Goal: Information Seeking & Learning: Learn about a topic

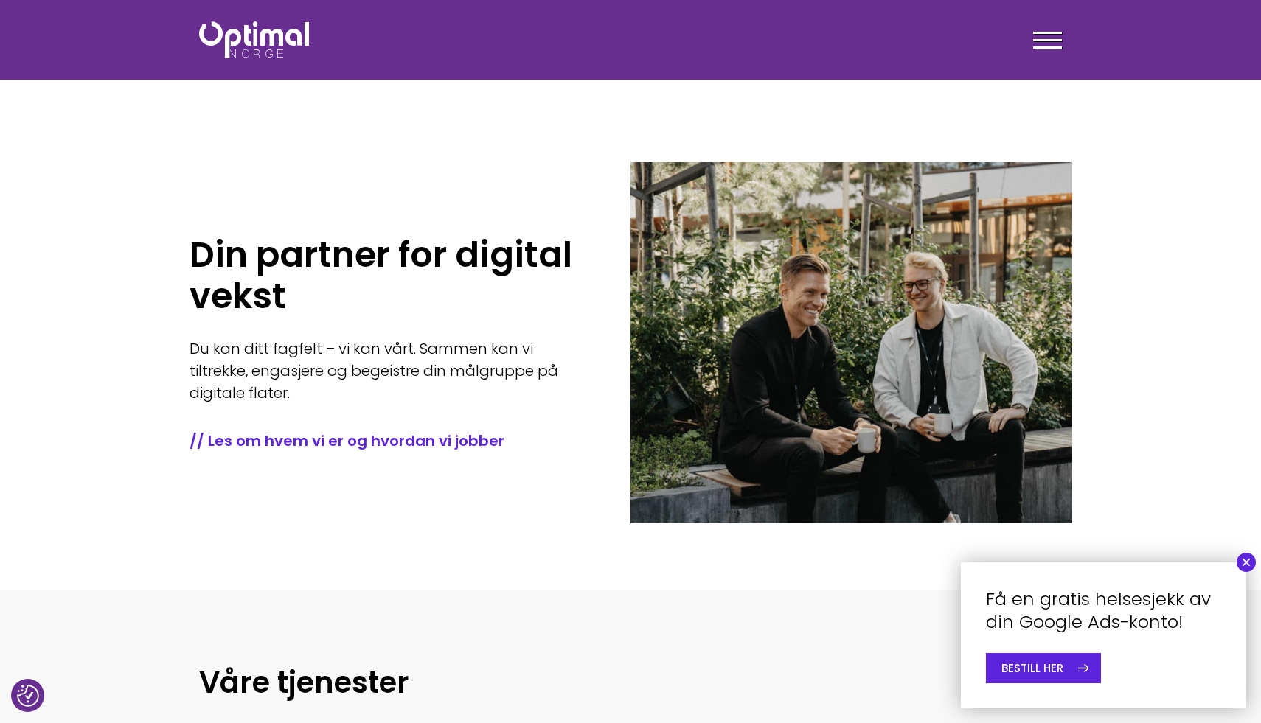
scroll to position [364, 0]
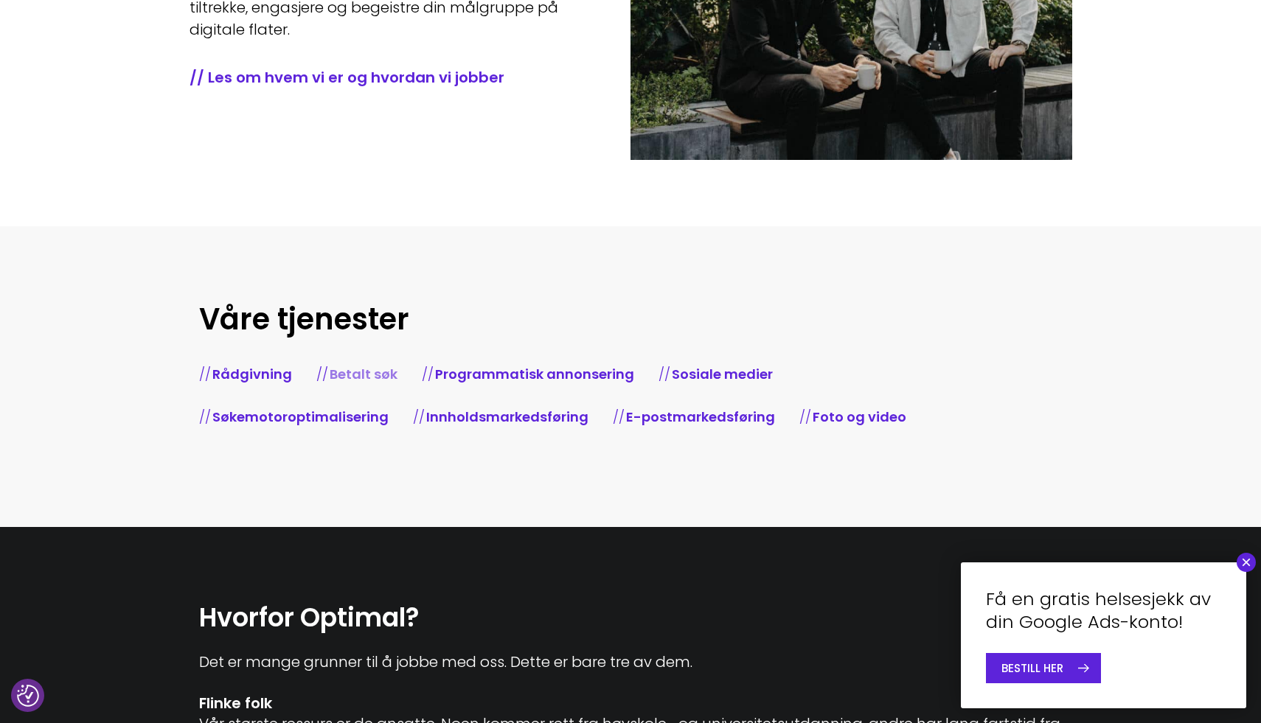
click at [377, 379] on link "Betalt søk" at bounding box center [364, 374] width 68 height 18
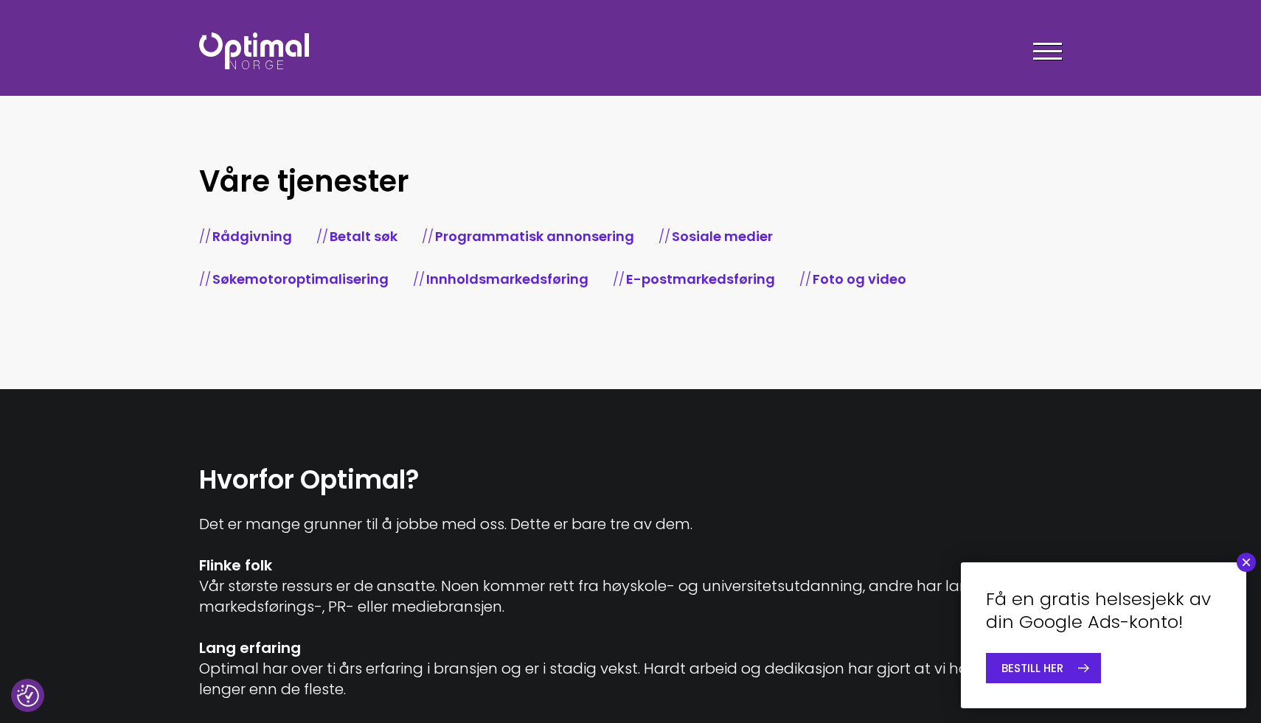
scroll to position [0, 0]
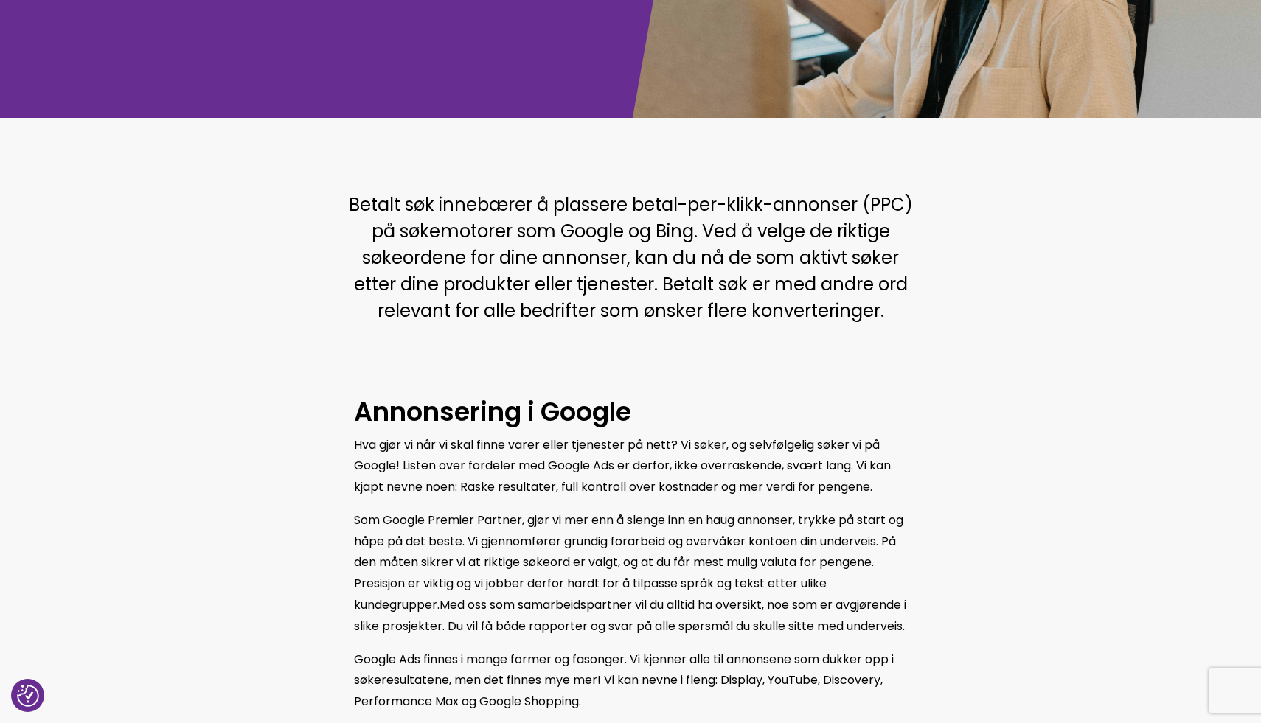
scroll to position [277, 0]
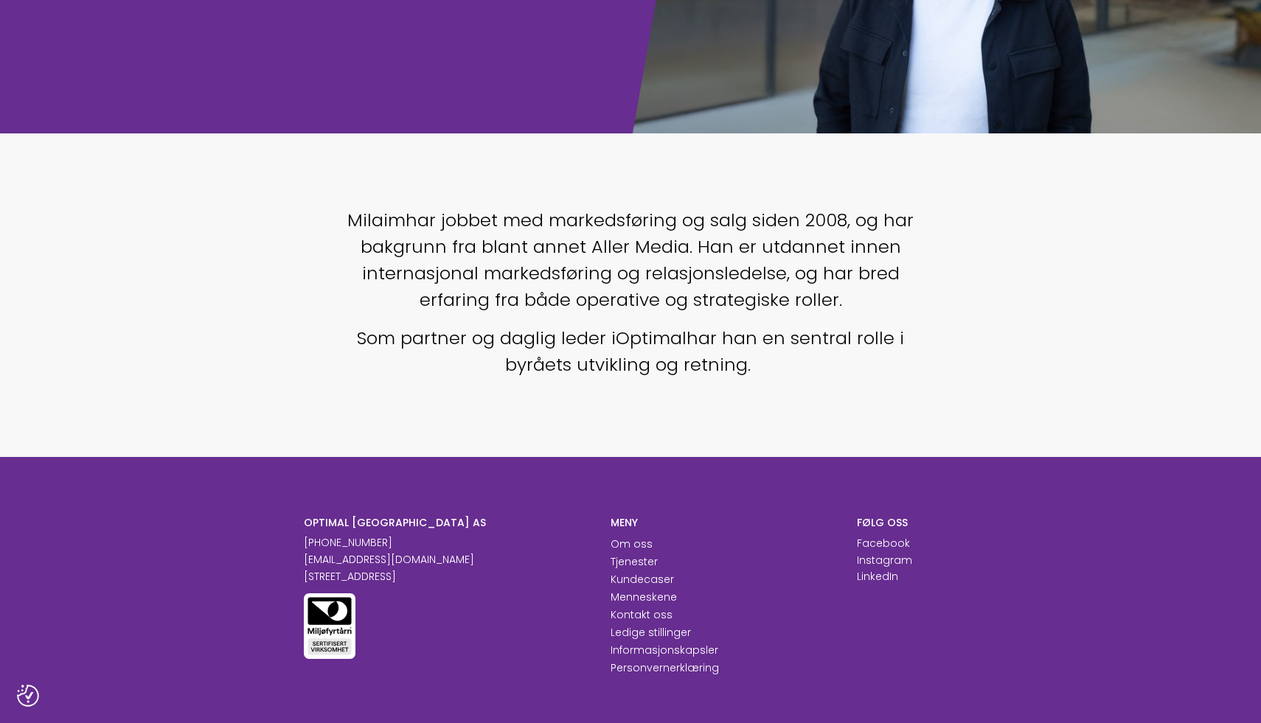
scroll to position [260, 0]
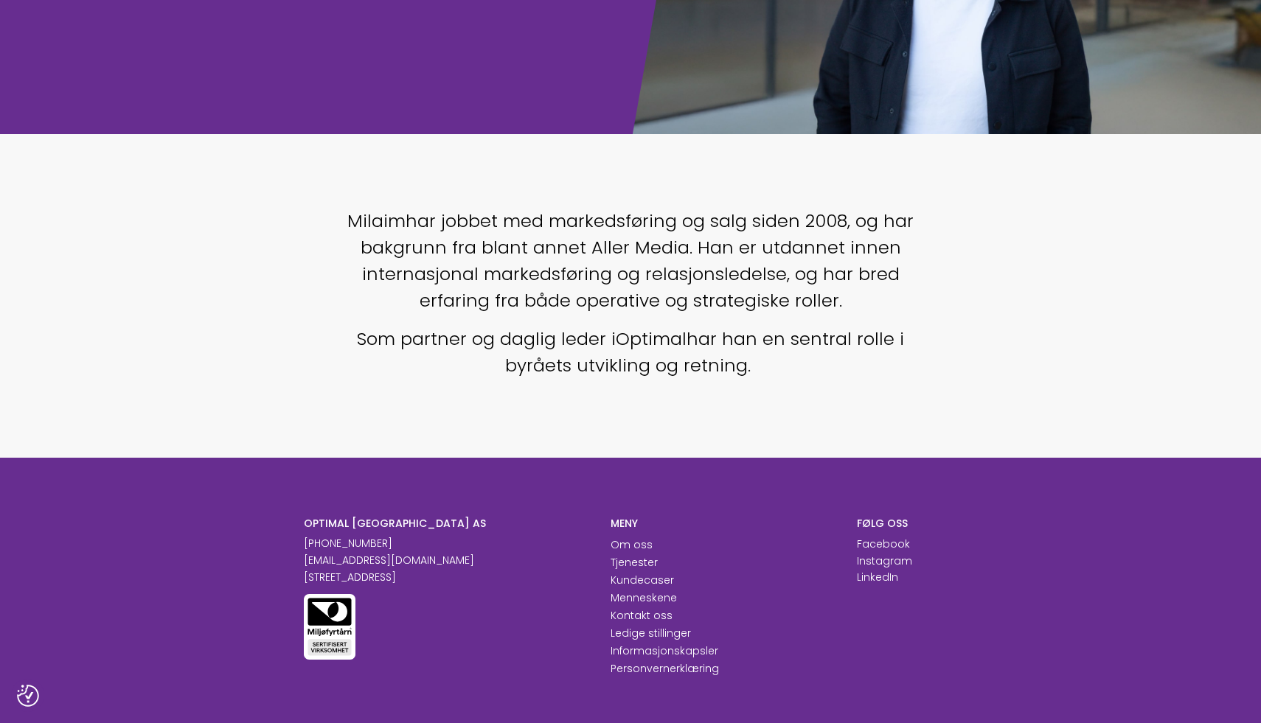
click at [588, 364] on span "har han en sentral rolle i byråets utvikling og retning." at bounding box center [704, 352] width 399 height 51
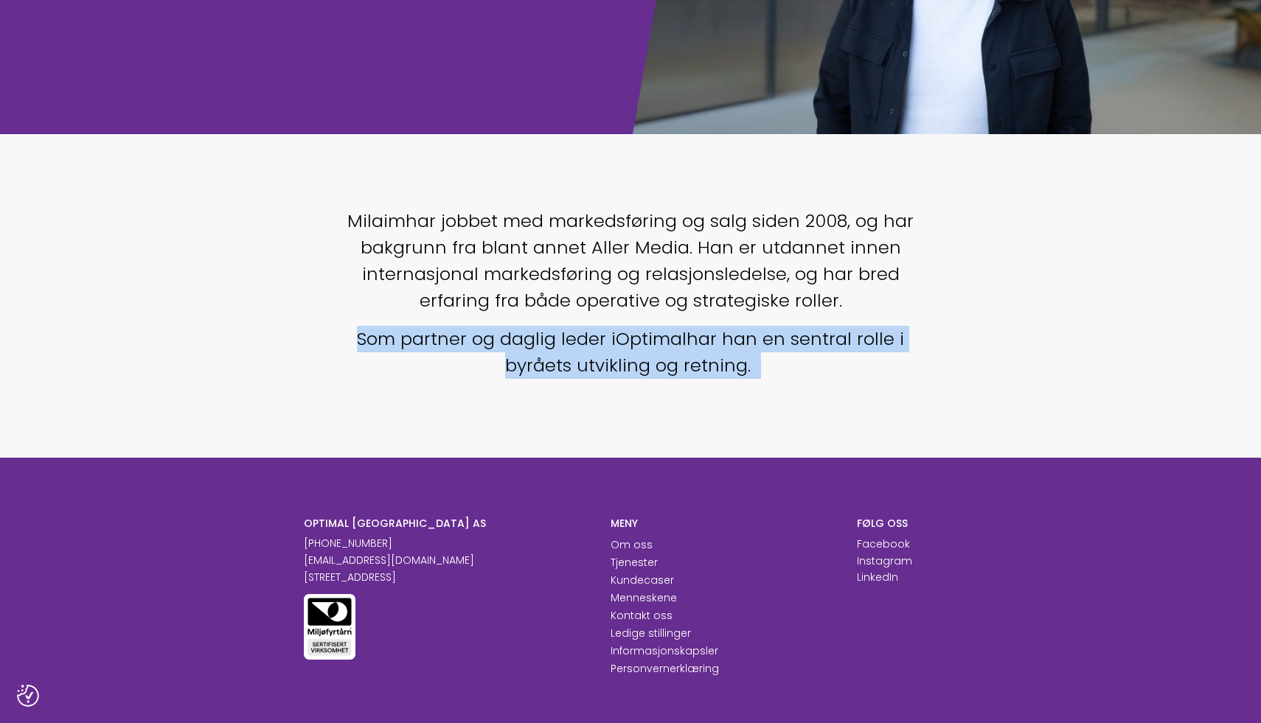
click at [588, 364] on span "har han en sentral rolle i byråets utvikling og retning." at bounding box center [704, 352] width 399 height 51
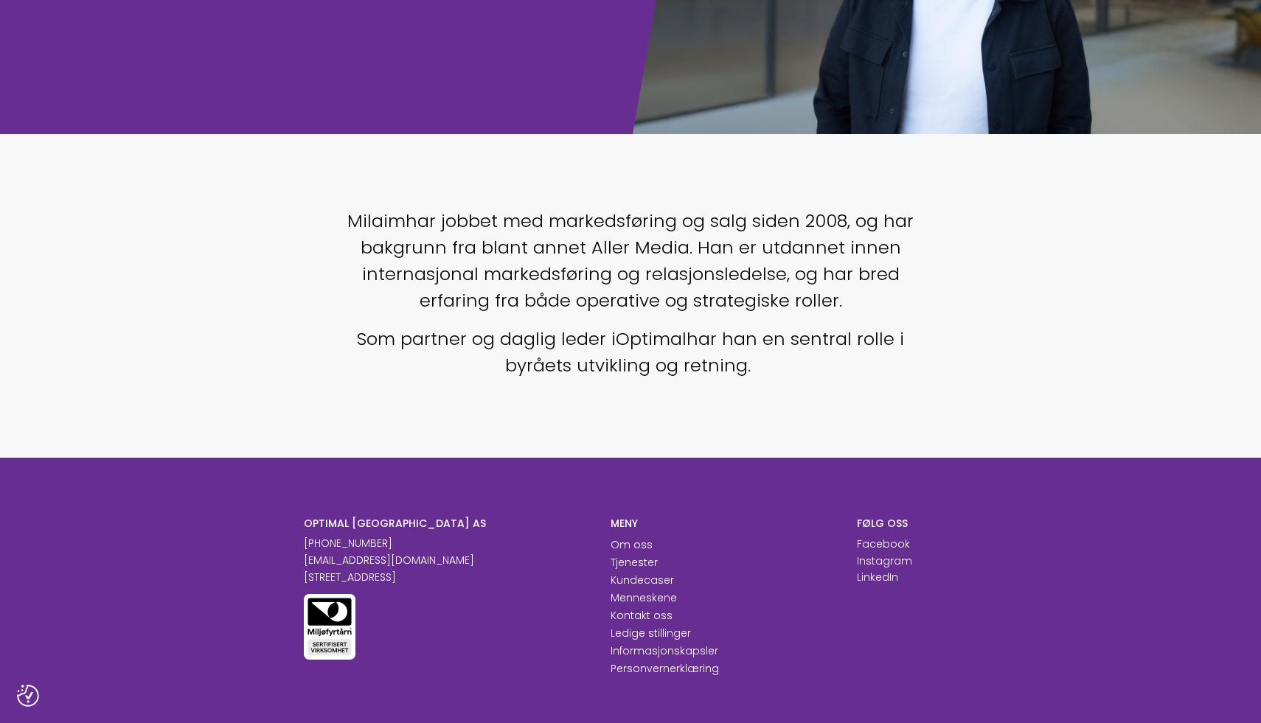
click at [587, 364] on span "har han en sentral rolle i byråets utvikling og retning." at bounding box center [704, 352] width 399 height 51
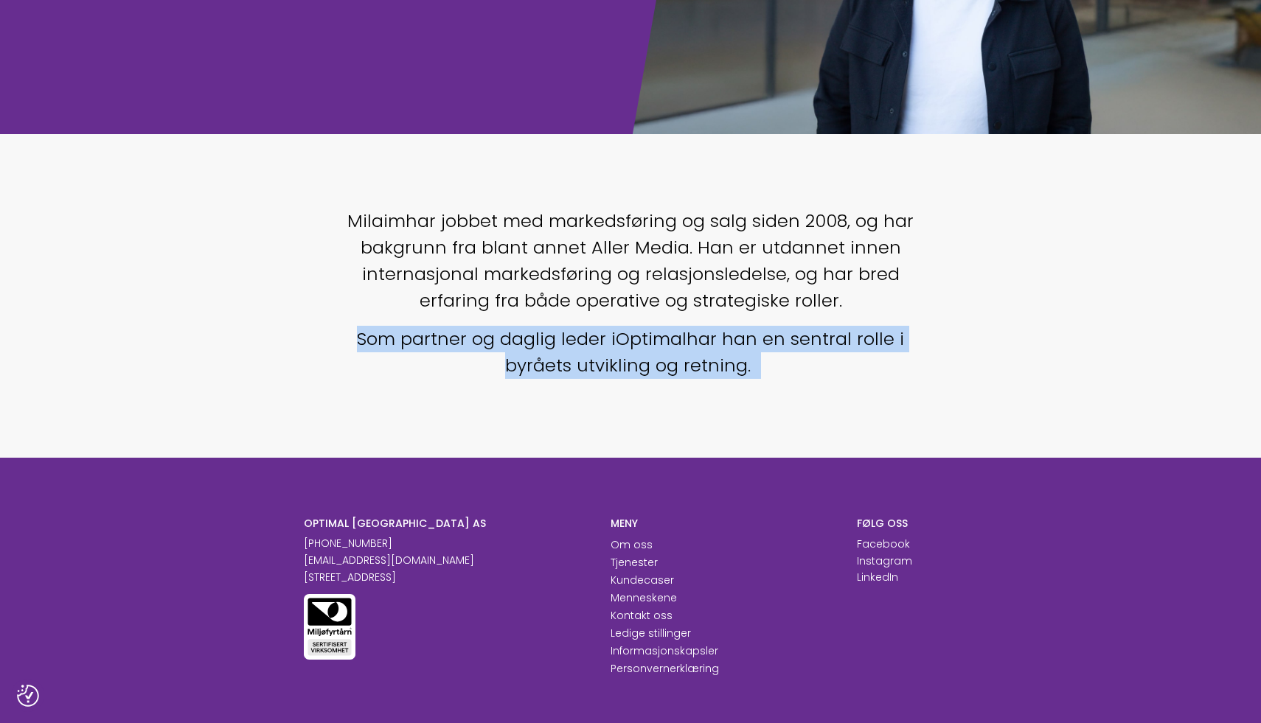
click at [587, 364] on span "har han en sentral rolle i byråets utvikling og retning." at bounding box center [704, 352] width 399 height 51
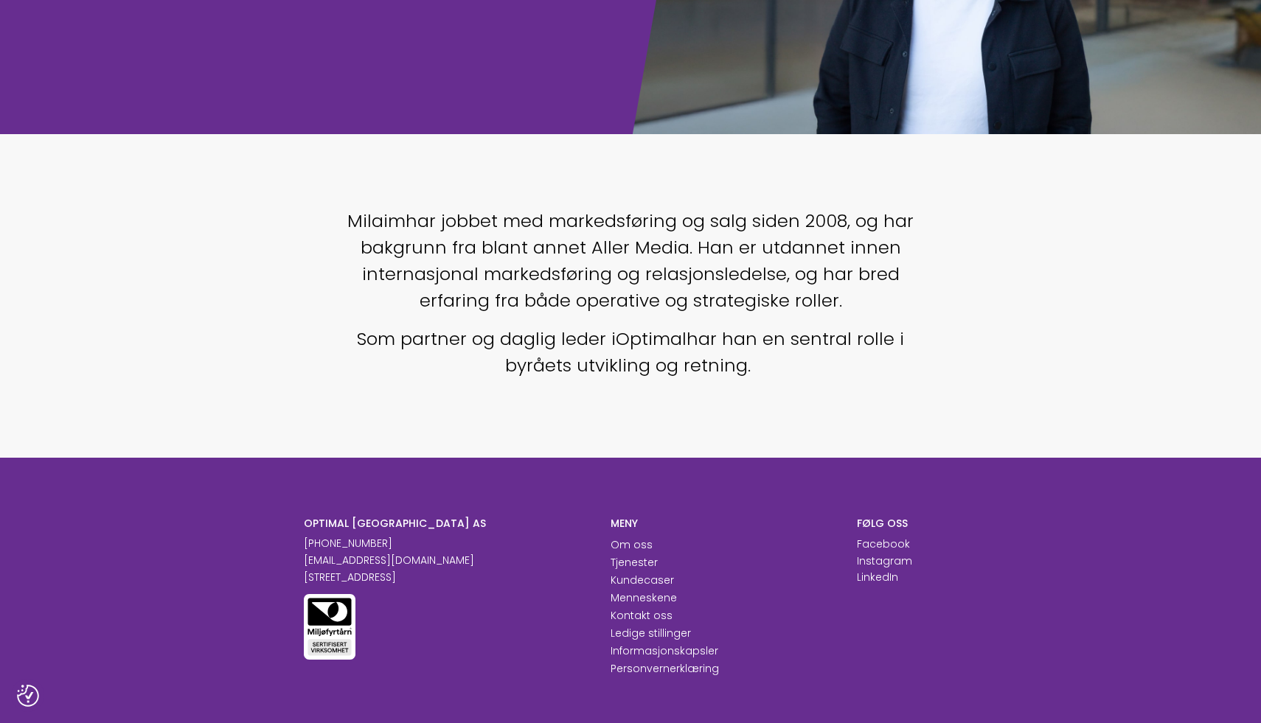
click at [220, 167] on body "Vi respekterer personvernet ditt Vi bruker informasjonskapsler for å forbedre n…" at bounding box center [630, 301] width 1261 height 1122
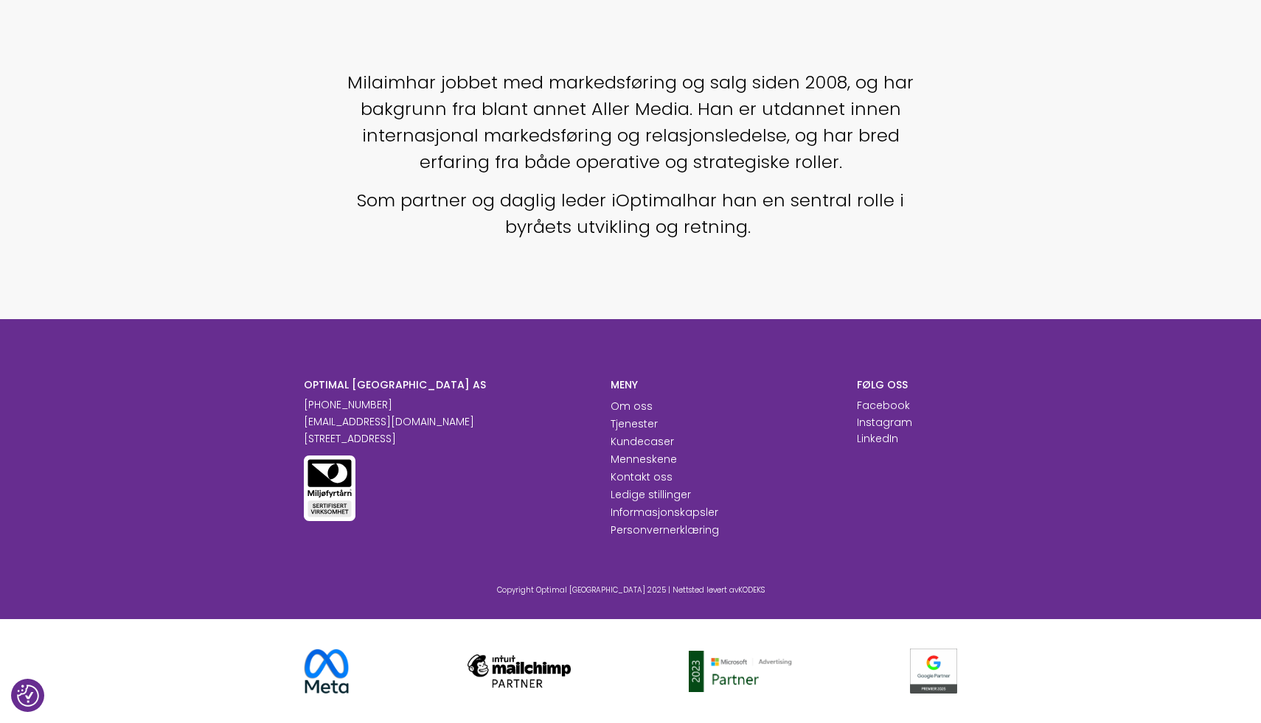
scroll to position [0, 0]
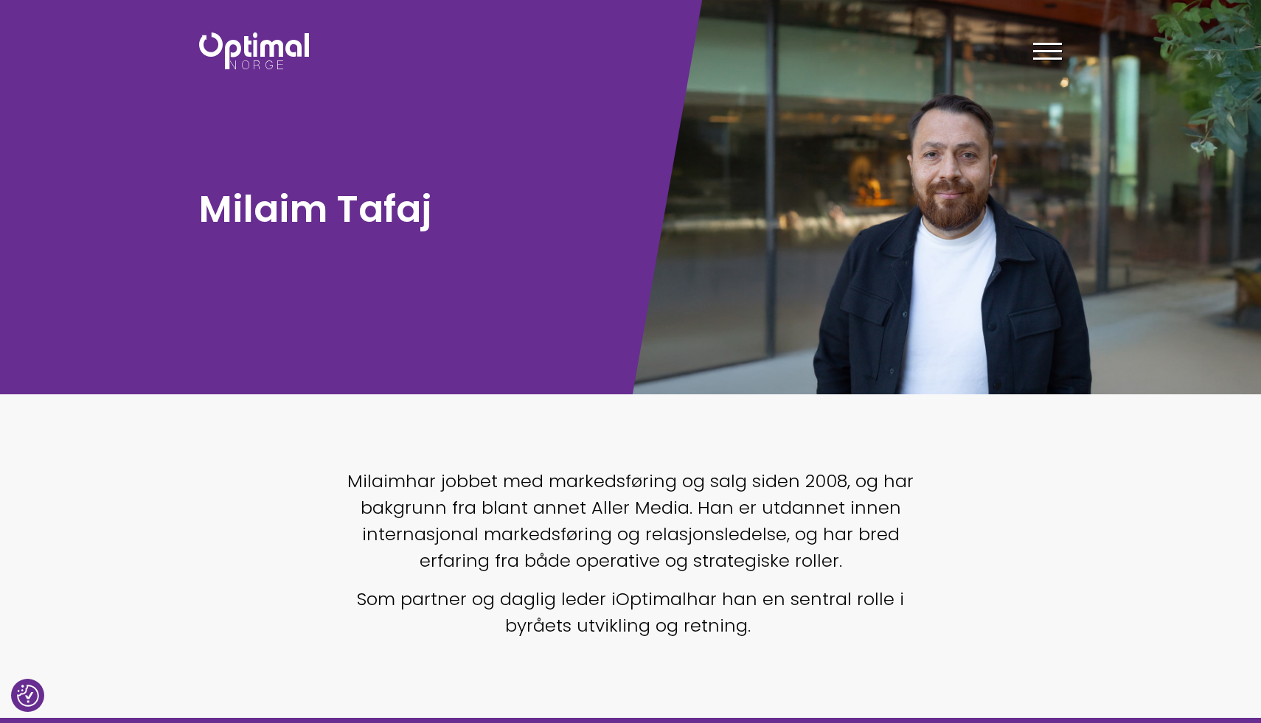
click at [237, 41] on img at bounding box center [254, 50] width 110 height 37
